Goal: Find specific page/section: Find specific page/section

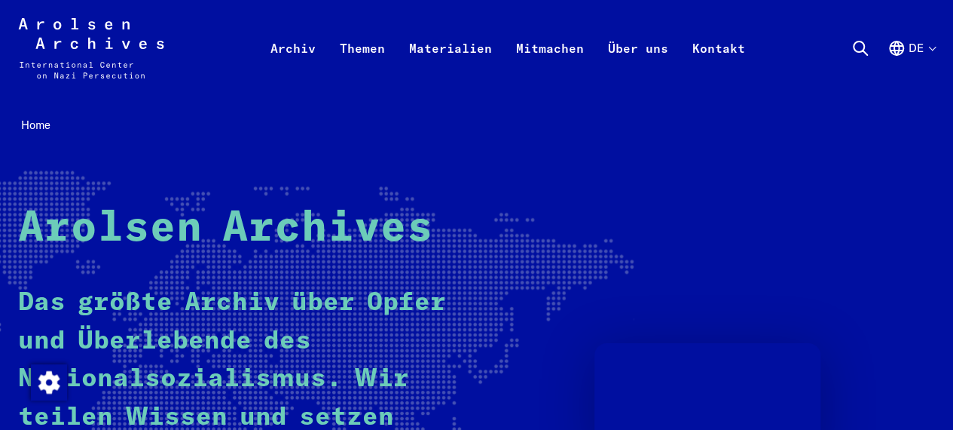
click at [859, 44] on icon at bounding box center [861, 48] width 18 height 18
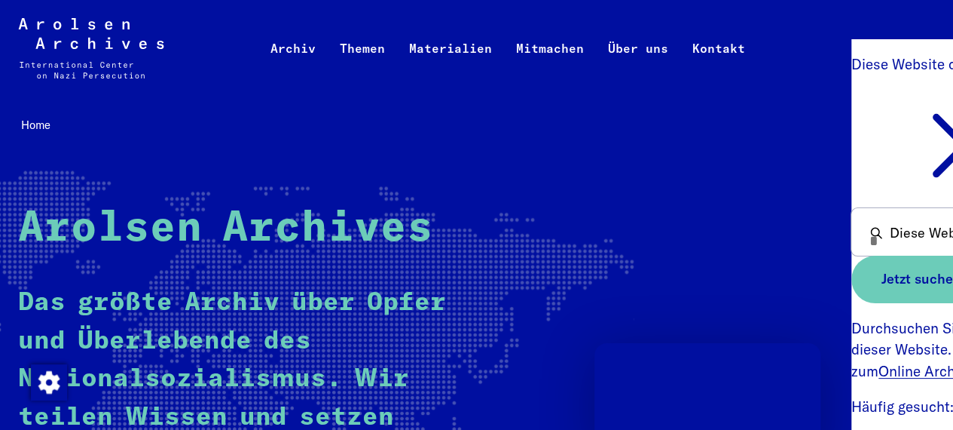
click at [917, 285] on span "Jetzt suchen" at bounding box center [922, 279] width 80 height 16
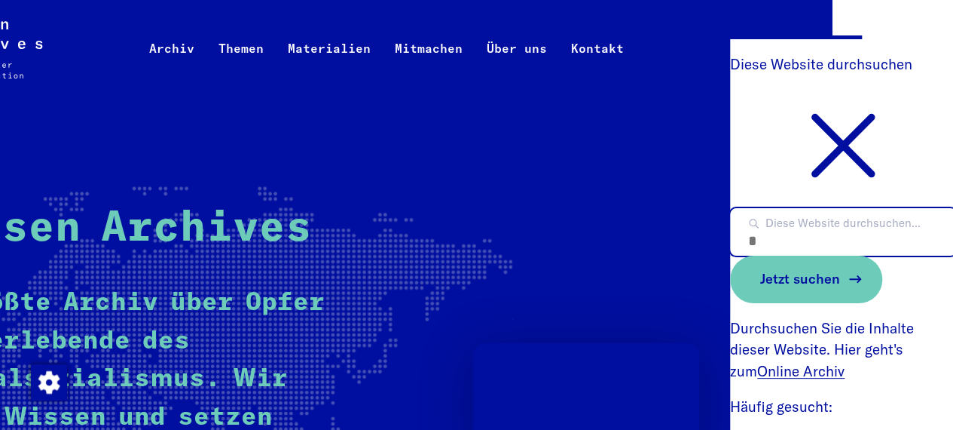
scroll to position [0, 124]
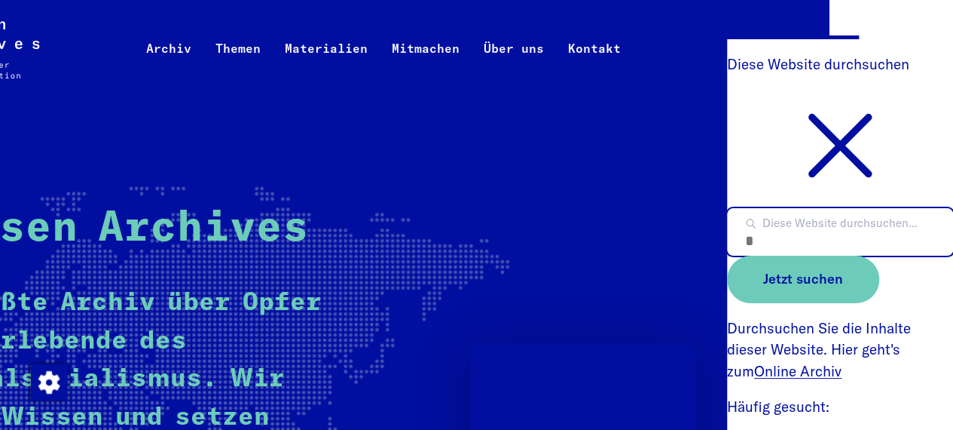
click at [778, 231] on input "Diese Website durchsuchen..." at bounding box center [840, 231] width 226 height 47
click at [835, 116] on icon at bounding box center [840, 145] width 226 height 113
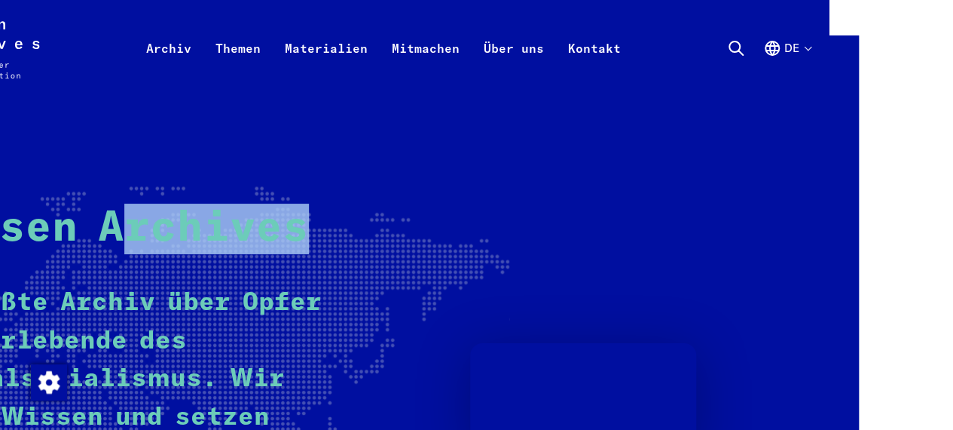
drag, startPoint x: 128, startPoint y: 239, endPoint x: 350, endPoint y: 238, distance: 221.6
click at [350, 238] on div "Arolsen Archives Das größte Archiv über Opfer und Überlebende des Nationalsozia…" at bounding box center [352, 398] width 917 height 391
click at [736, 45] on icon at bounding box center [736, 48] width 18 height 18
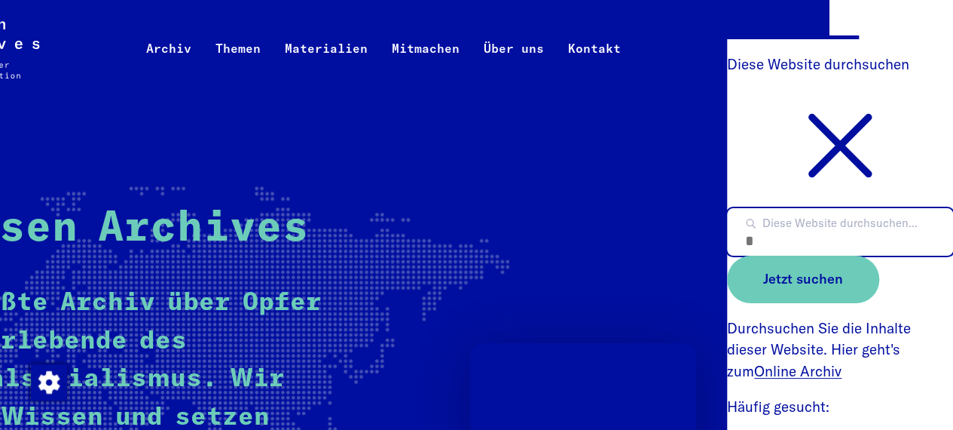
click at [803, 237] on input "Diese Website durchsuchen..." at bounding box center [840, 231] width 226 height 47
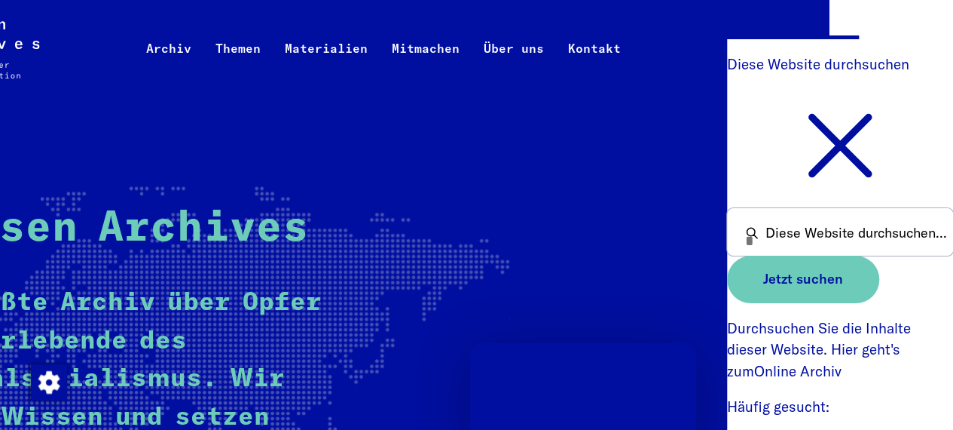
click at [760, 375] on link "Online Archiv" at bounding box center [797, 371] width 87 height 18
click at [861, 141] on icon at bounding box center [840, 145] width 226 height 113
click at [824, 157] on use at bounding box center [840, 146] width 57 height 57
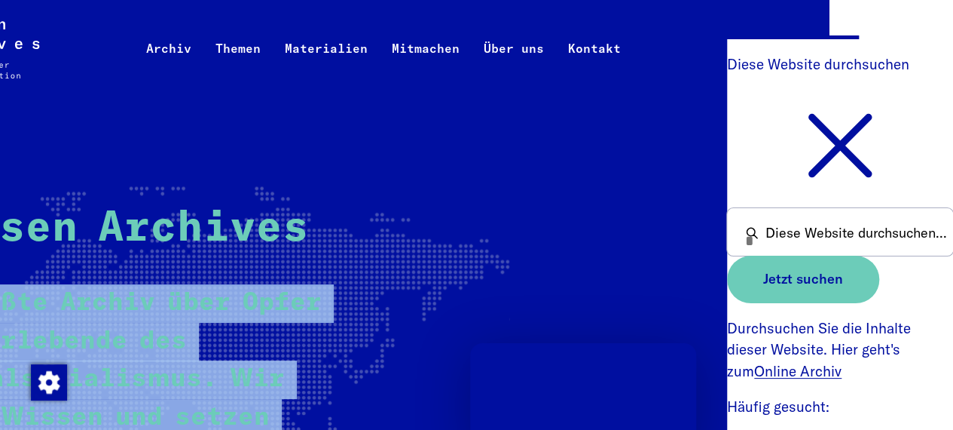
drag, startPoint x: 355, startPoint y: 164, endPoint x: 635, endPoint y: 200, distance: 282.0
click at [635, 200] on div "Home Arolsen Archives Das größte Archiv über Opfer und Überlebende des National…" at bounding box center [352, 381] width 917 height 534
click at [307, 215] on div "Arolsen Archives Das größte Archiv über Opfer und Überlebende des Nationalsozia…" at bounding box center [352, 398] width 917 height 391
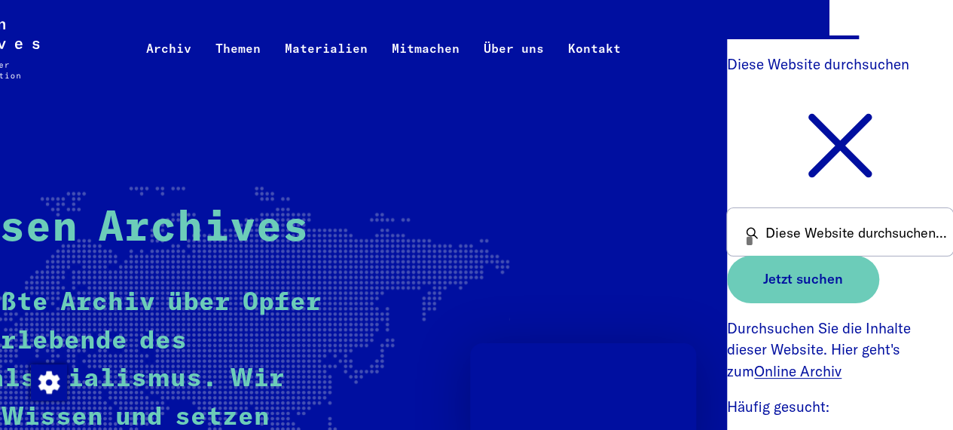
click at [353, 105] on div "Home Arolsen Archives Das größte Archiv über Opfer und Überlebende des National…" at bounding box center [352, 381] width 953 height 570
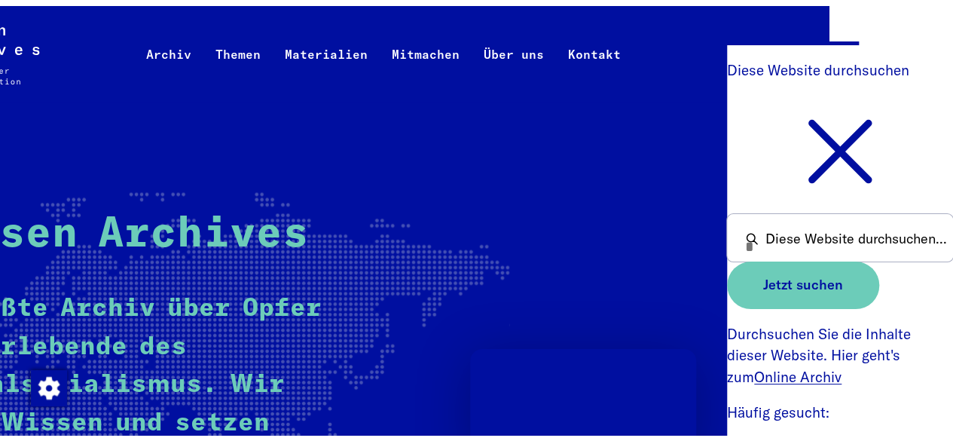
scroll to position [0, 0]
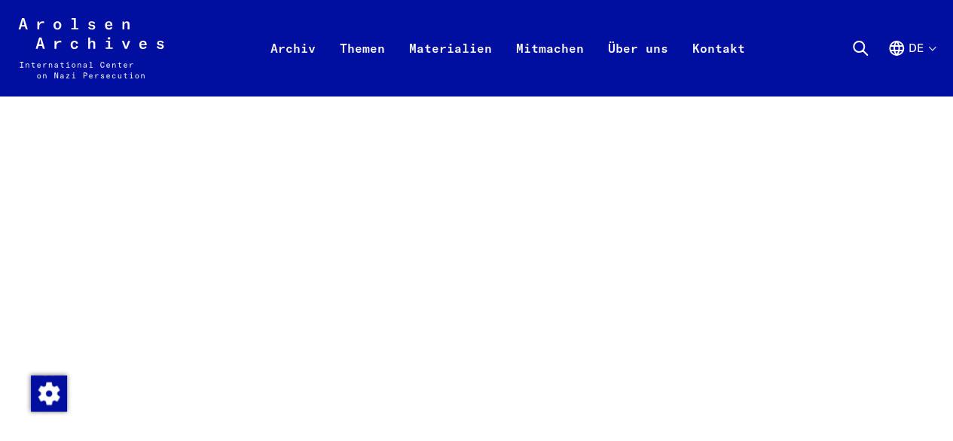
click at [167, 49] on div "Arolsen Archives - International Center on Nazi [MEDICAL_DATA] | Zurück zur Sta…" at bounding box center [476, 48] width 917 height 60
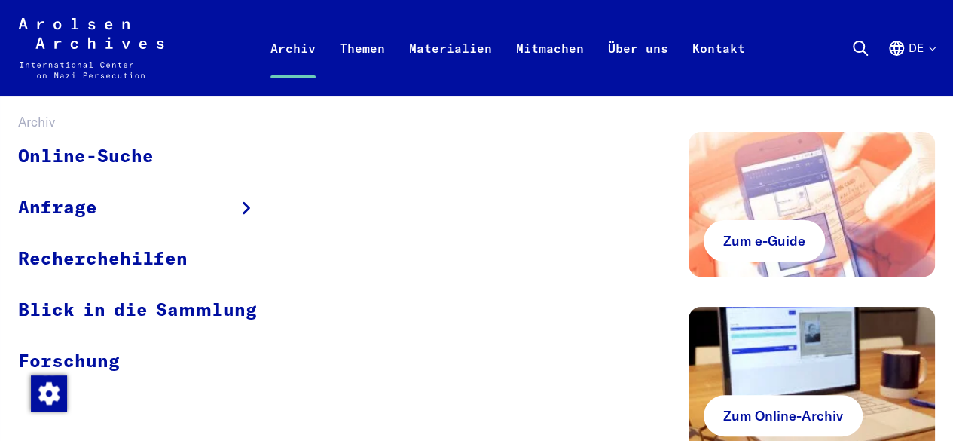
click at [295, 53] on link "Archiv" at bounding box center [292, 66] width 69 height 60
click at [90, 166] on link "Online-Suche" at bounding box center [147, 157] width 258 height 50
click at [139, 158] on link "Online-Suche" at bounding box center [147, 157] width 258 height 50
